Goal: Information Seeking & Learning: Learn about a topic

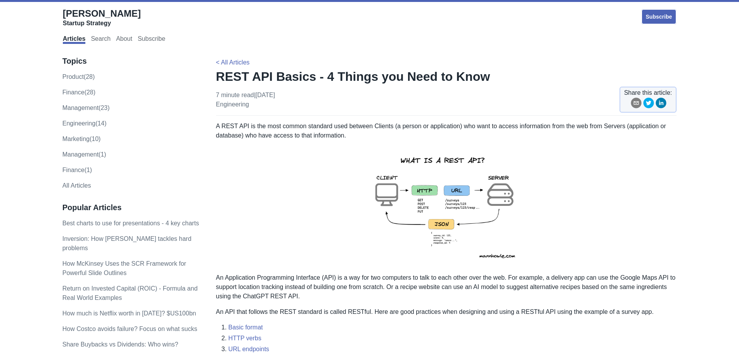
scroll to position [233, 0]
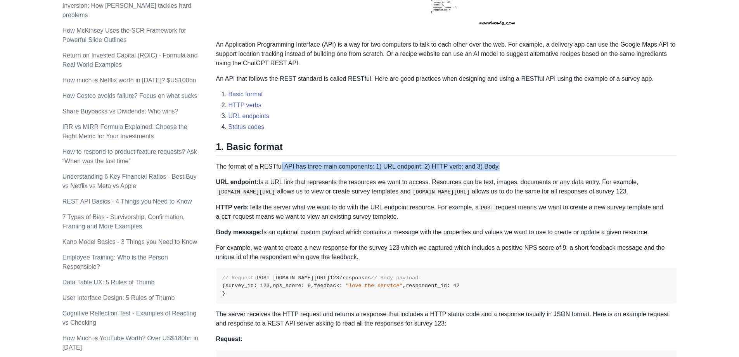
drag, startPoint x: 287, startPoint y: 165, endPoint x: 493, endPoint y: 161, distance: 205.7
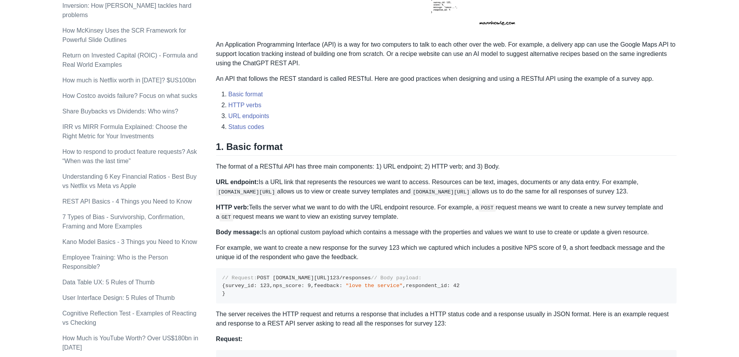
click at [313, 179] on p "URL endpoint: Is a URL link that represents the resources we want to access. Re…" at bounding box center [446, 186] width 461 height 19
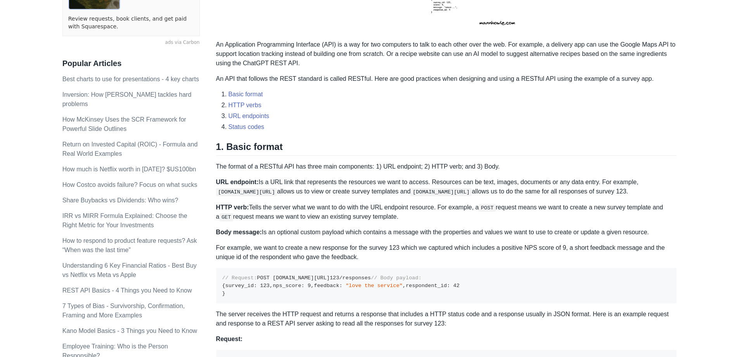
drag, startPoint x: 312, startPoint y: 181, endPoint x: 409, endPoint y: 187, distance: 96.8
click at [409, 187] on p "URL endpoint: Is a URL link that represents the resources we want to access. Re…" at bounding box center [446, 186] width 461 height 19
click at [331, 183] on p "URL endpoint: Is a URL link that represents the resources we want to access. Re…" at bounding box center [446, 186] width 461 height 19
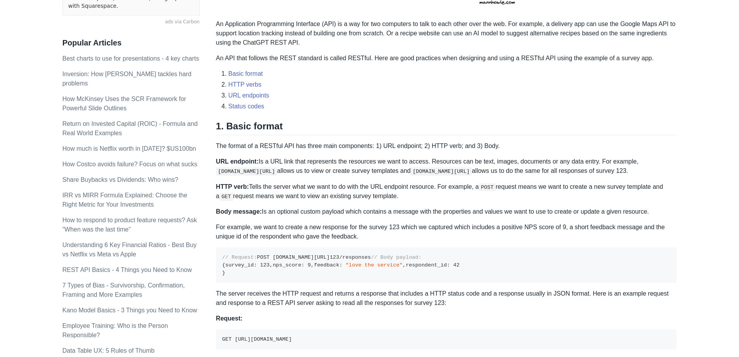
scroll to position [272, 0]
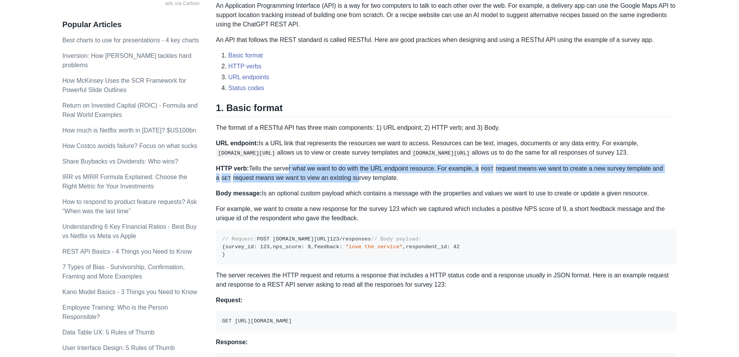
drag, startPoint x: 283, startPoint y: 171, endPoint x: 351, endPoint y: 178, distance: 68.6
click at [351, 178] on p "HTTP verb: Tells the server what we want to do with the URL endpoint resource. …" at bounding box center [446, 173] width 461 height 19
click at [358, 171] on p "HTTP verb: Tells the server what we want to do with the URL endpoint resource. …" at bounding box center [446, 173] width 461 height 19
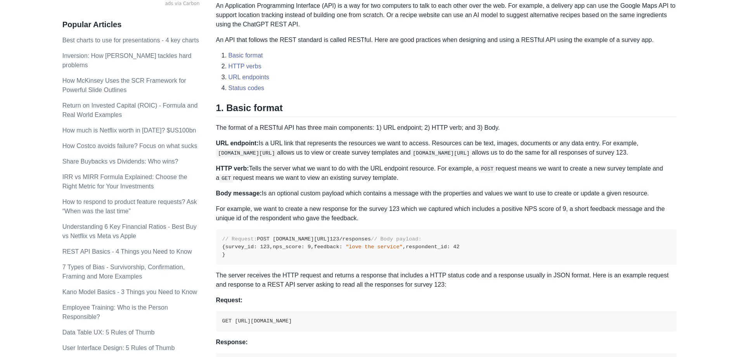
drag, startPoint x: 284, startPoint y: 192, endPoint x: 664, endPoint y: 189, distance: 380.2
click at [664, 189] on p "Body message: Is an optional custom payload which contains a message with the p…" at bounding box center [446, 193] width 461 height 9
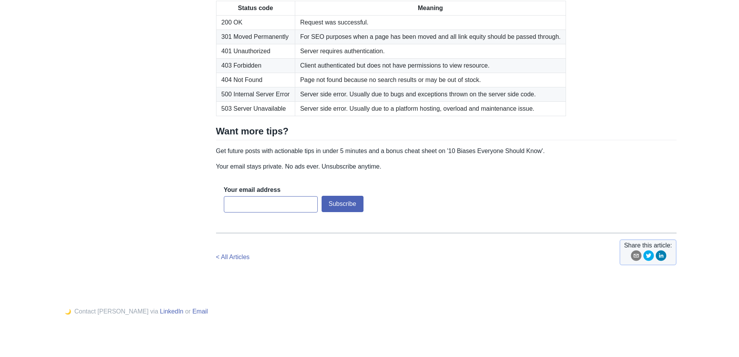
scroll to position [1289, 0]
